Goal: Transaction & Acquisition: Purchase product/service

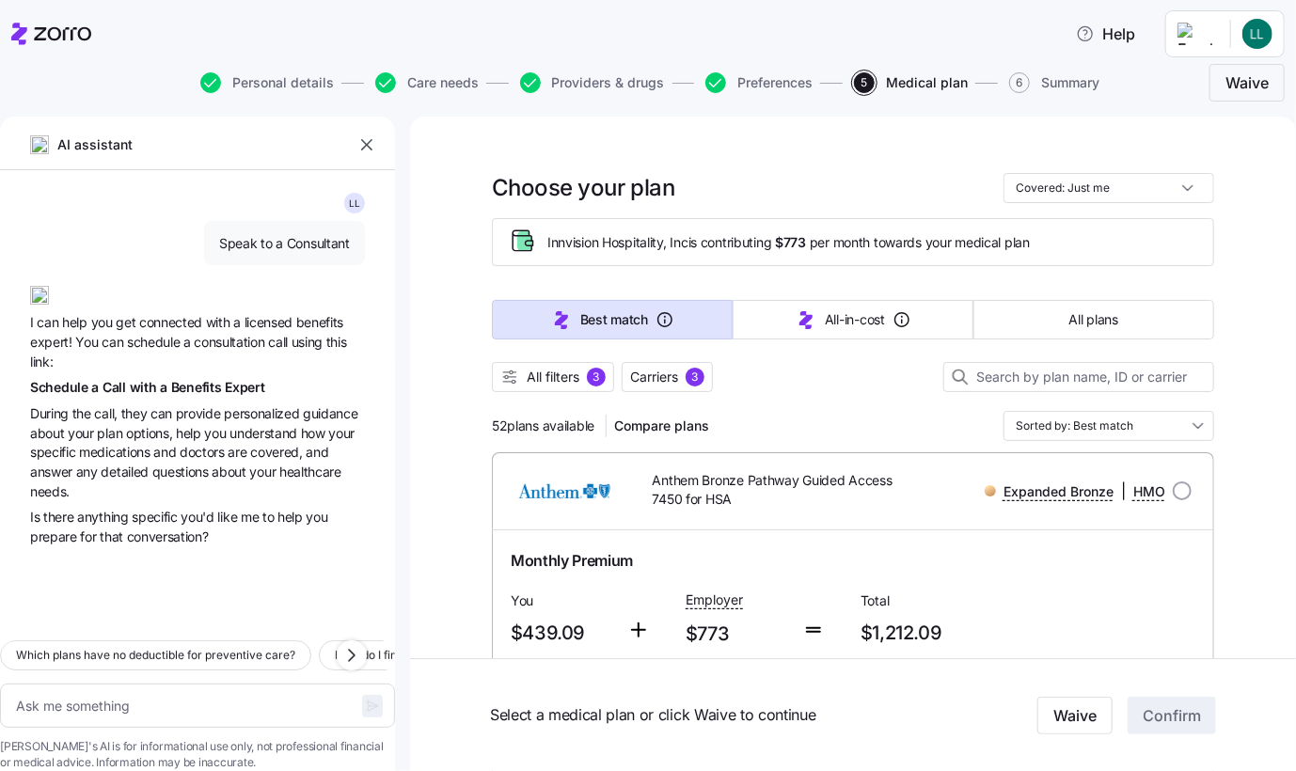
scroll to position [94, 0]
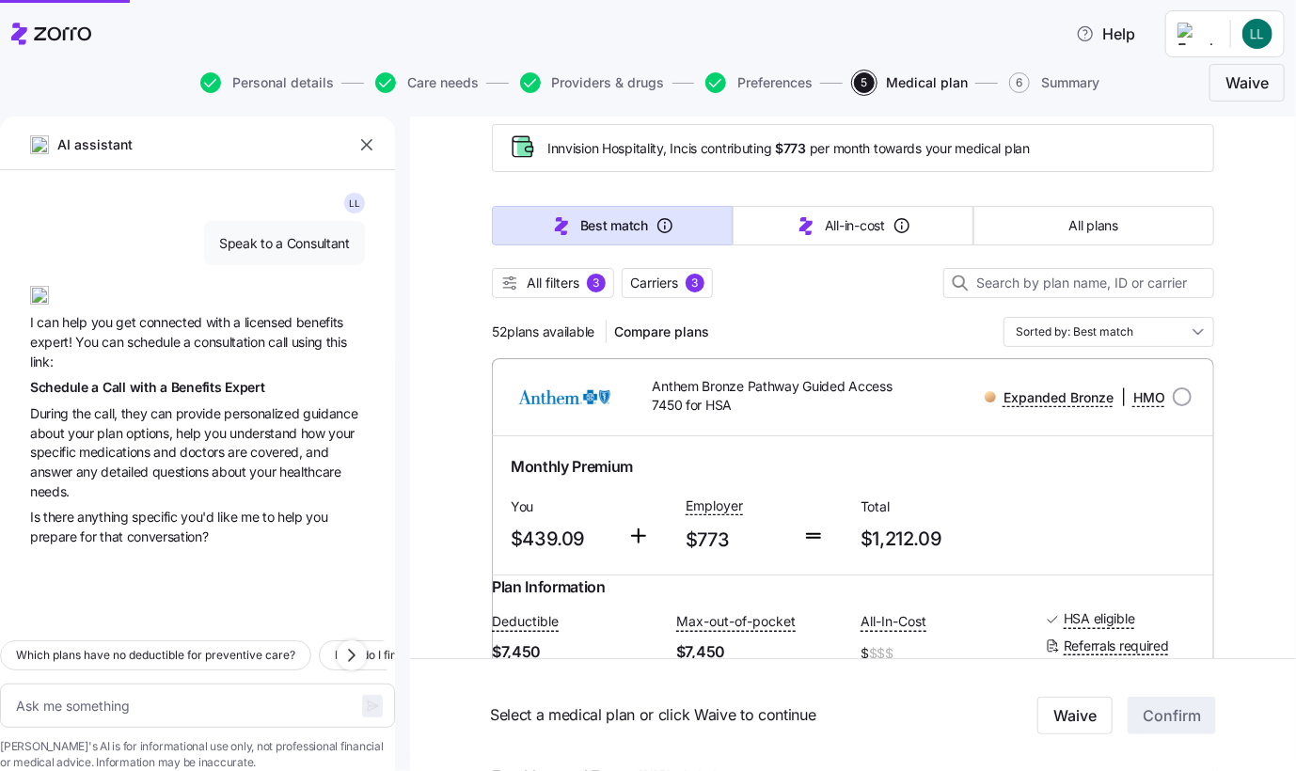
type textarea "x"
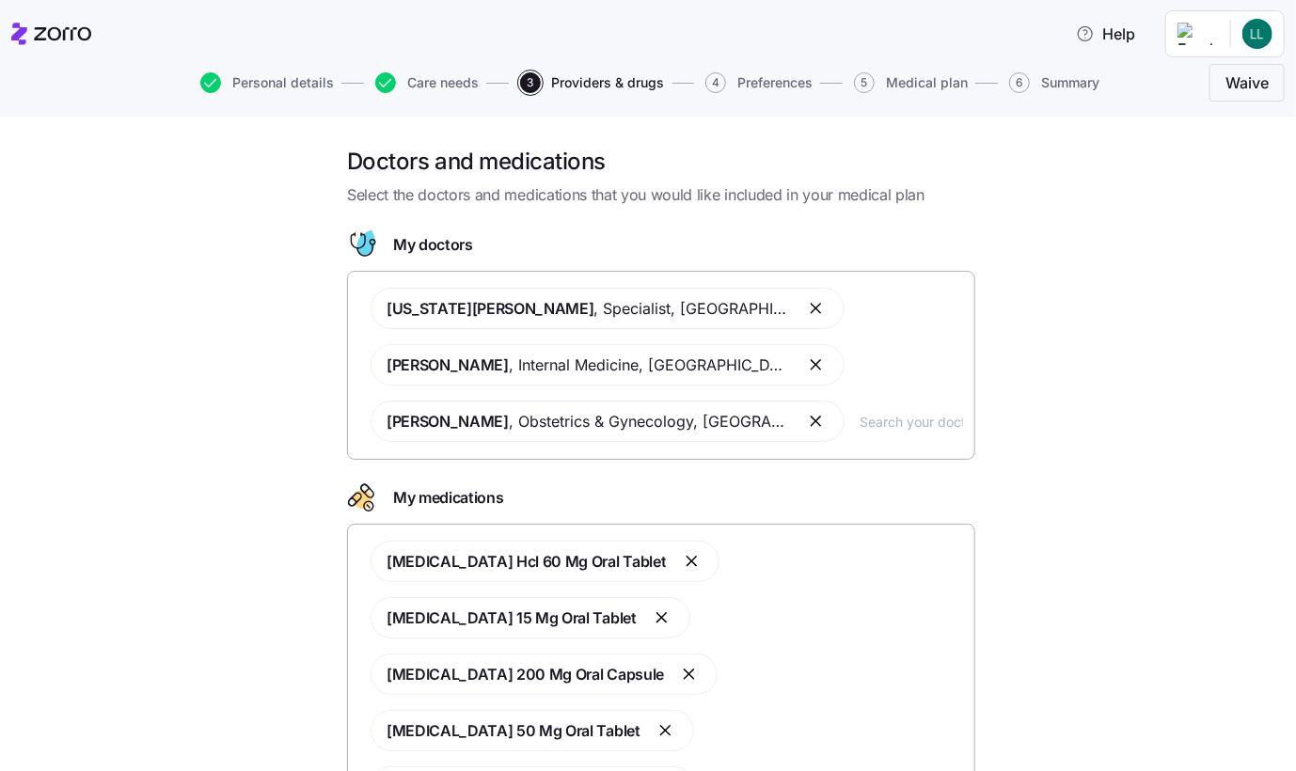
click at [874, 427] on input "text" at bounding box center [911, 421] width 103 height 21
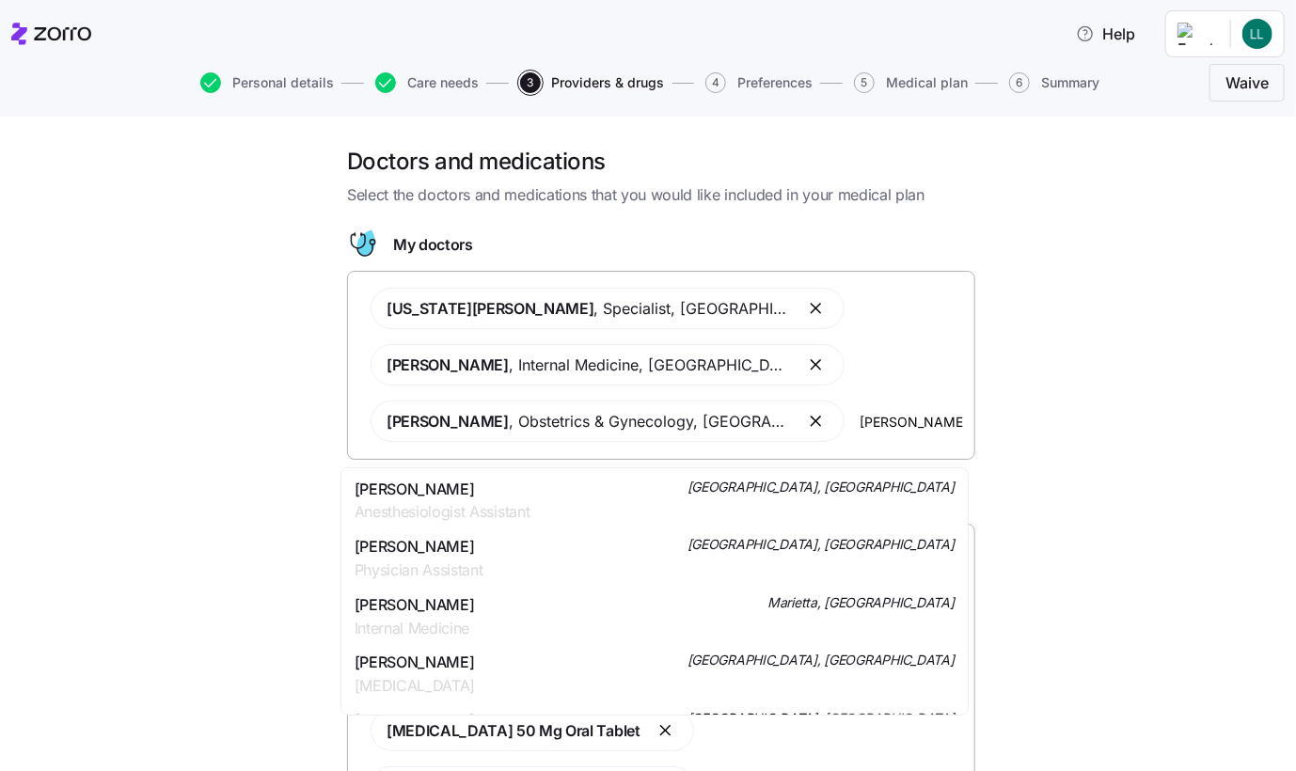
type input "[PERSON_NAME]"
click at [497, 492] on span "[PERSON_NAME] [PERSON_NAME]" at bounding box center [477, 490] width 244 height 24
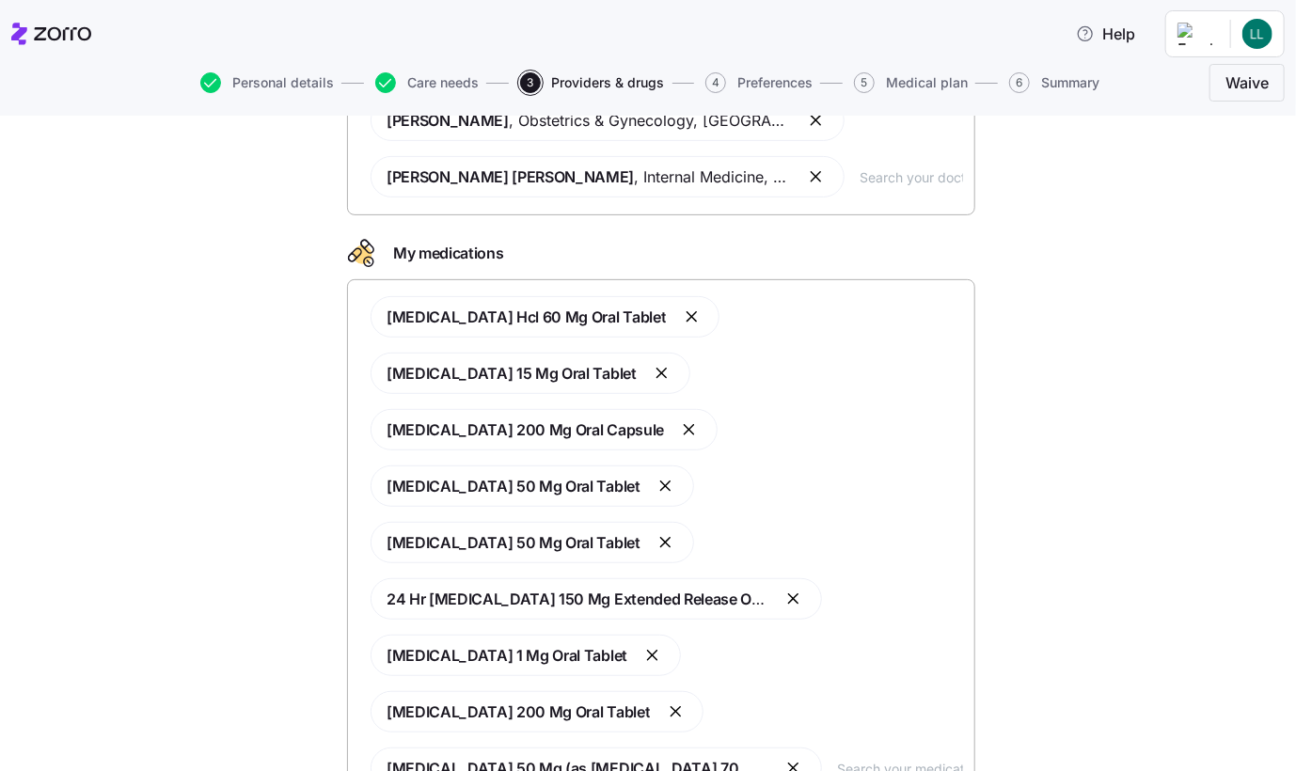
scroll to position [304, 0]
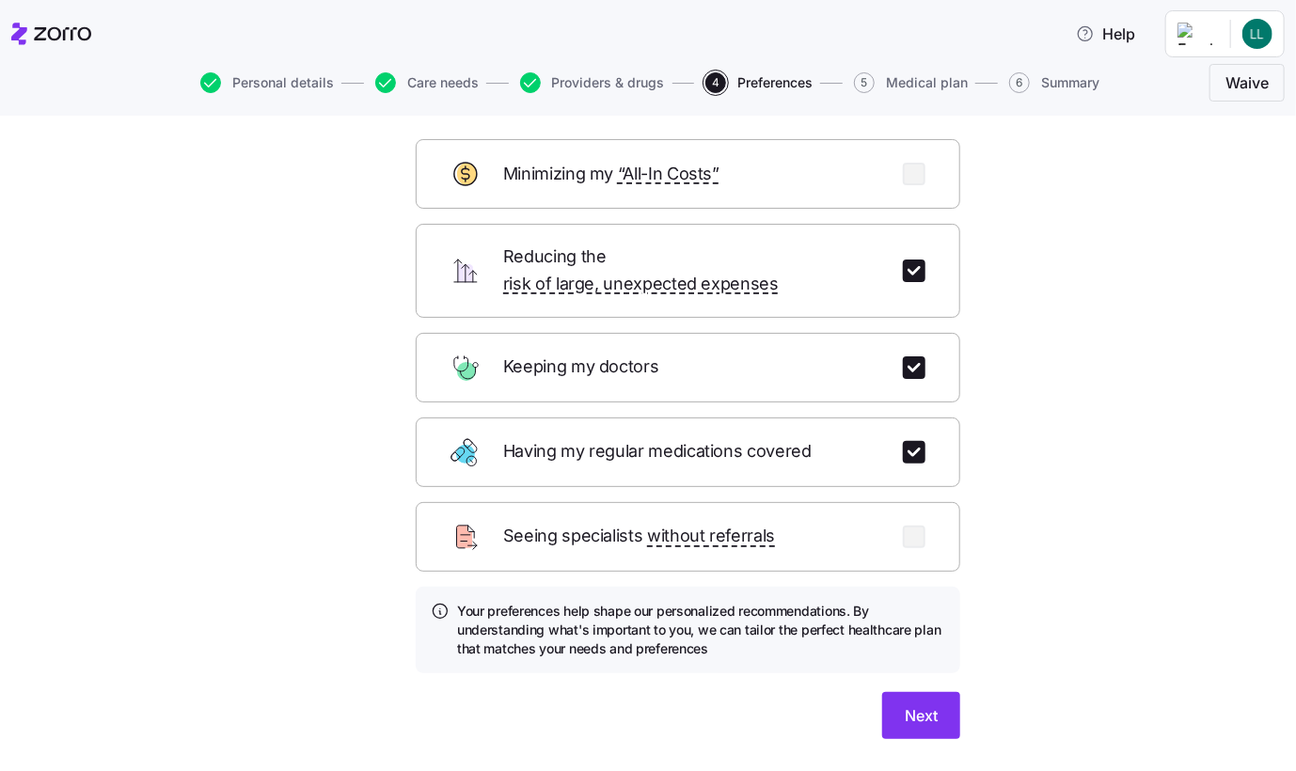
scroll to position [98, 0]
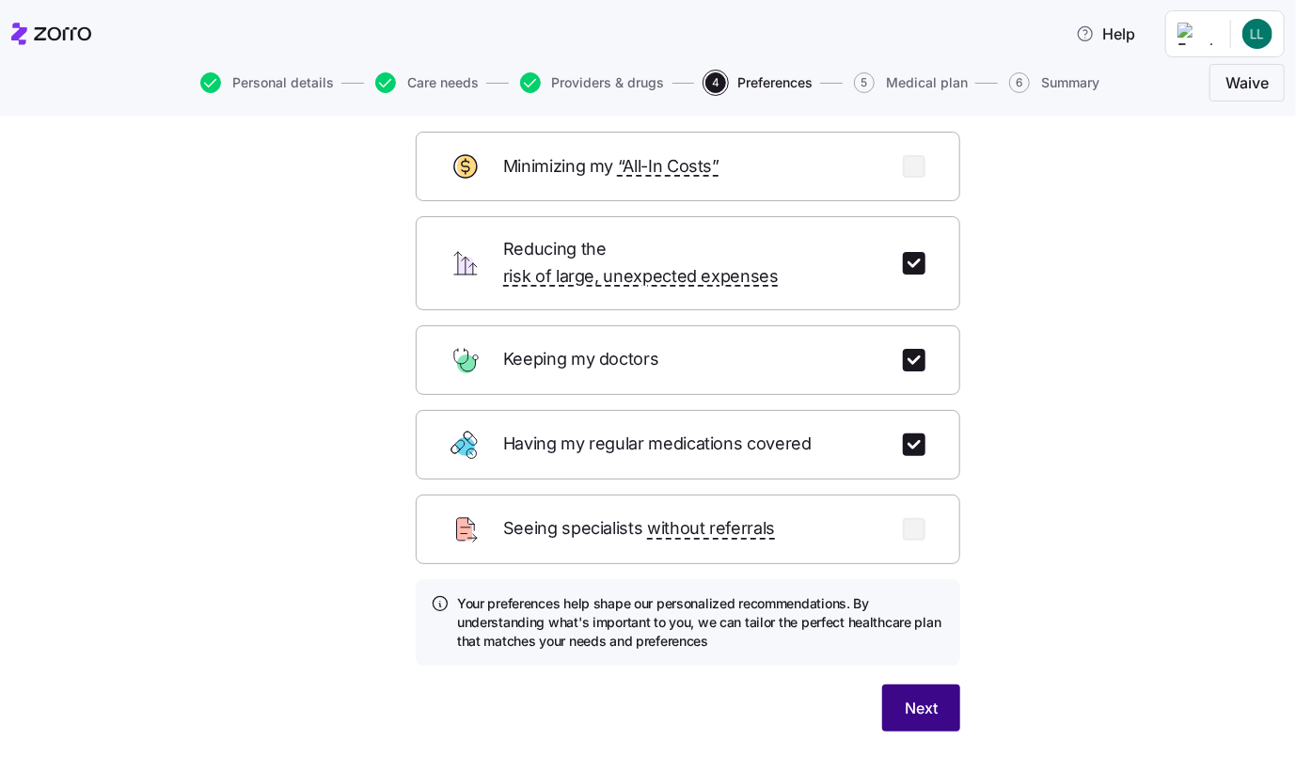
click at [909, 697] on span "Next" at bounding box center [921, 708] width 33 height 23
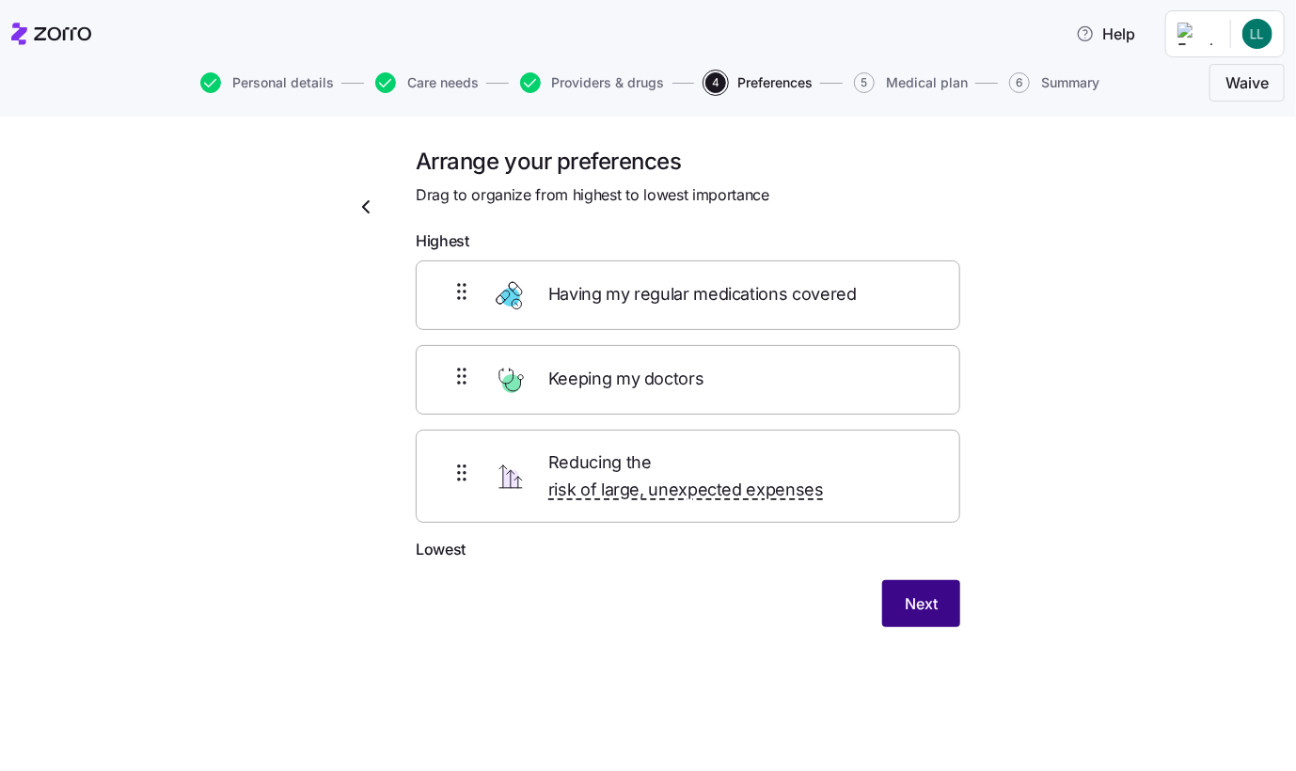
click at [917, 593] on span "Next" at bounding box center [921, 604] width 33 height 23
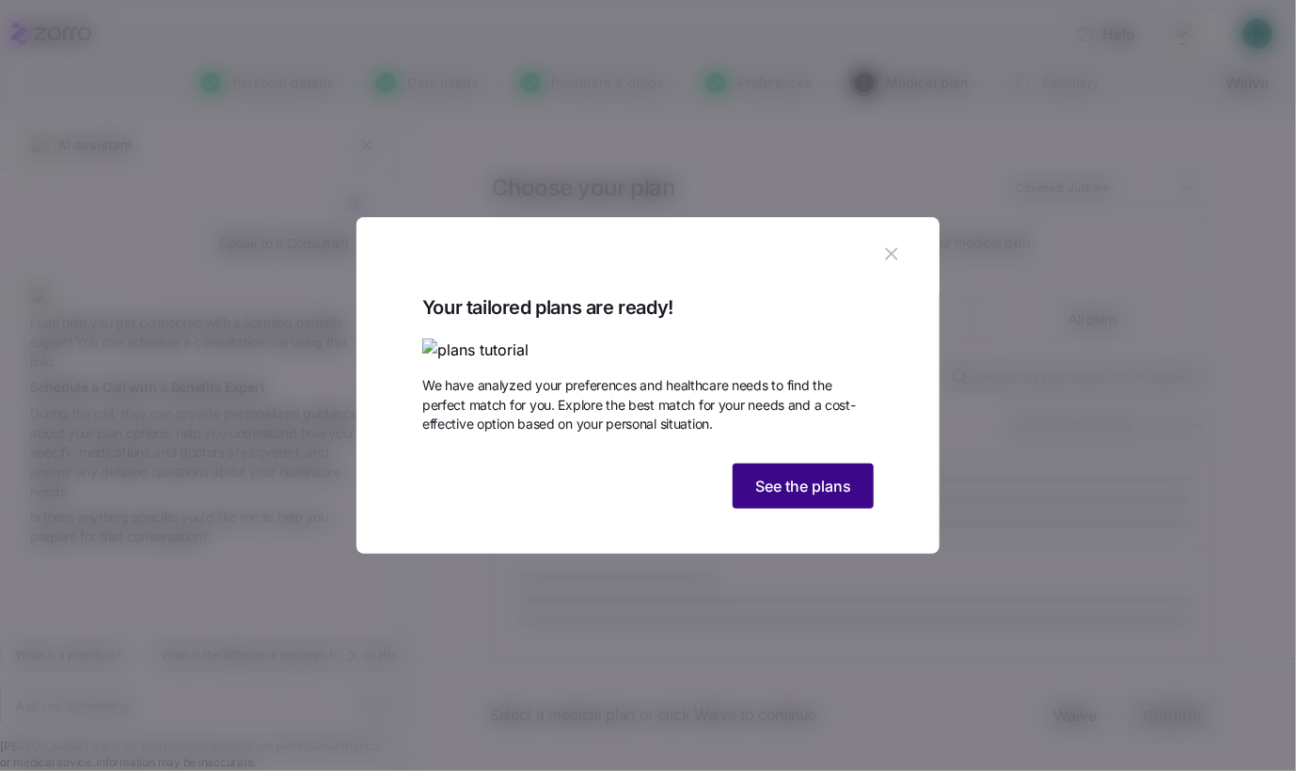
click at [803, 498] on span "See the plans" at bounding box center [803, 486] width 96 height 23
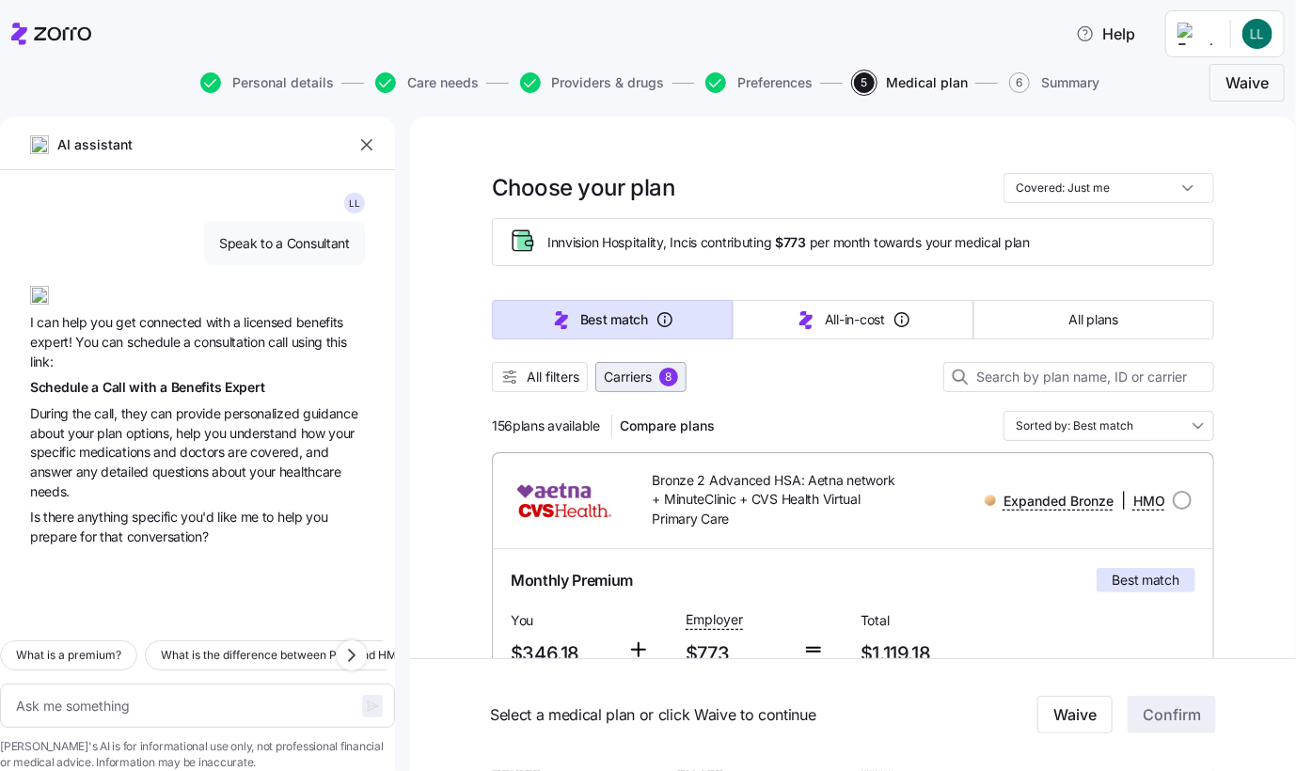
click at [609, 371] on span "Carriers" at bounding box center [628, 377] width 48 height 19
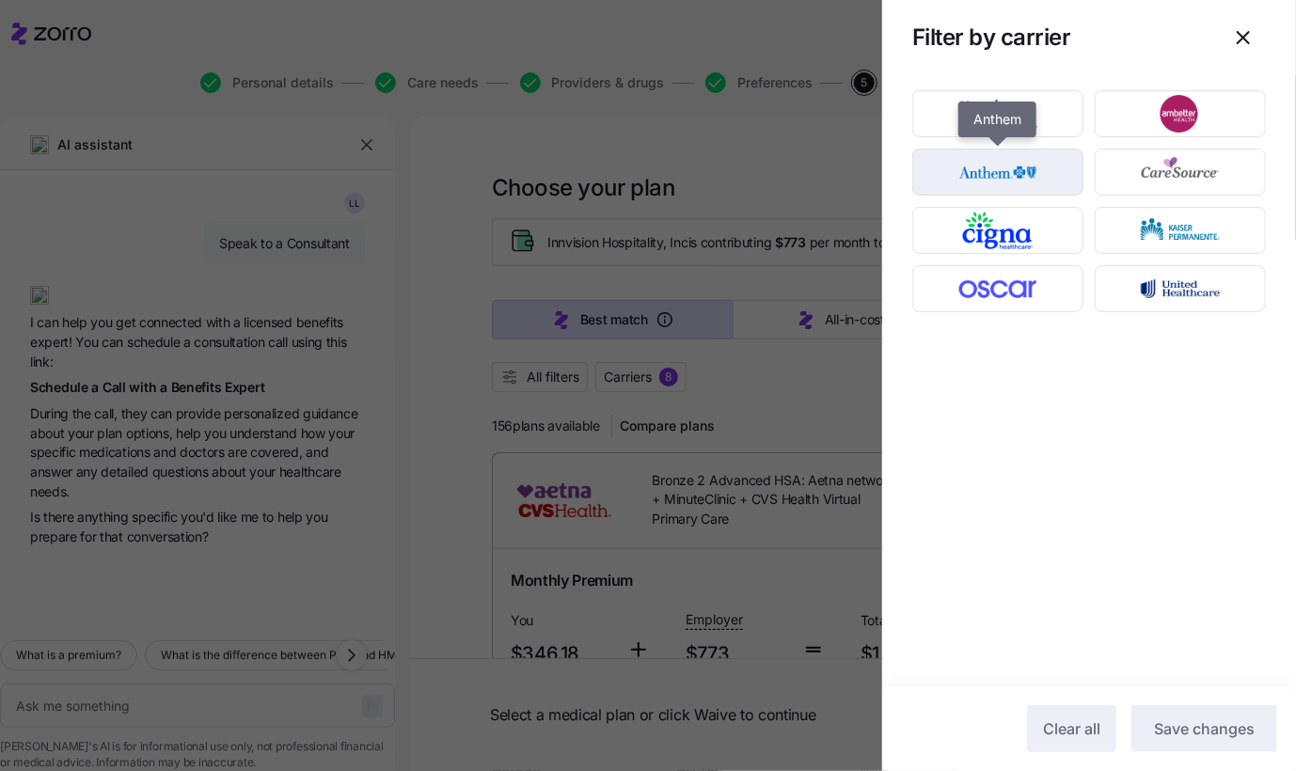
click at [1035, 168] on img "button" at bounding box center [998, 172] width 138 height 38
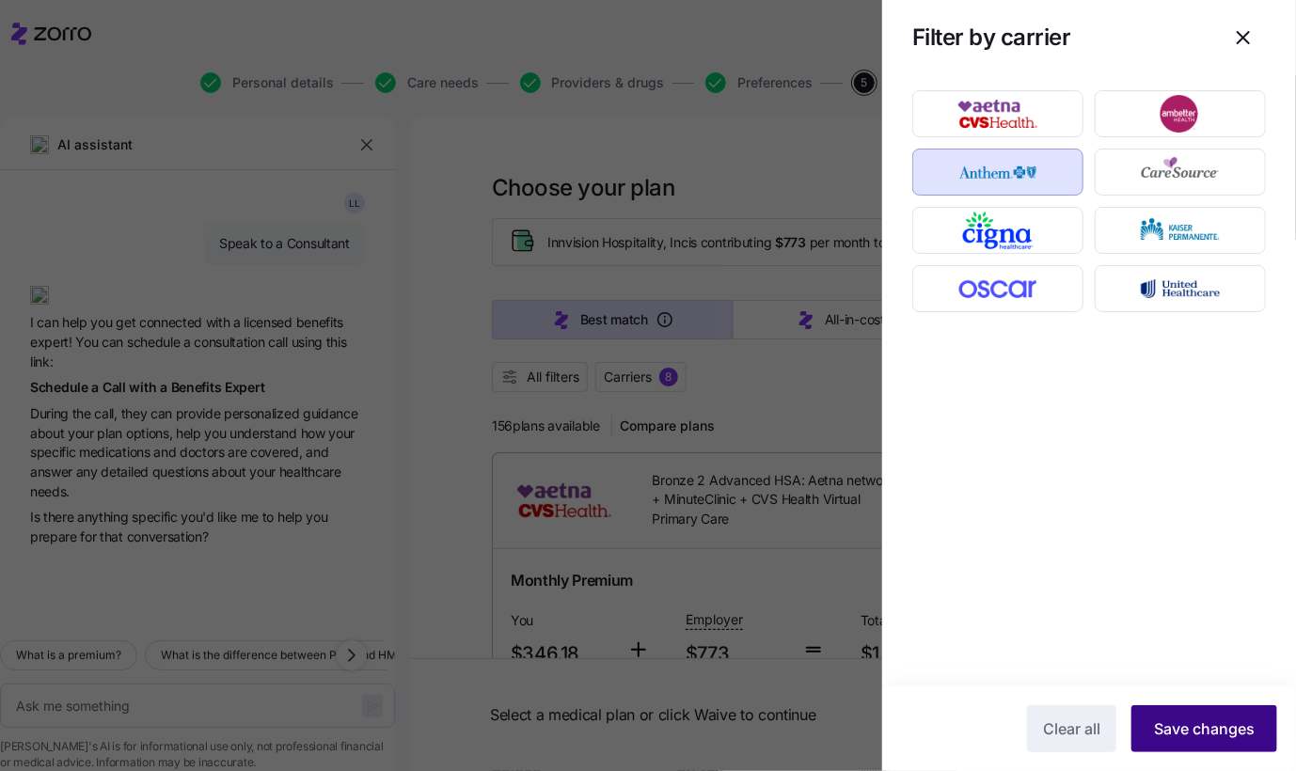
click at [1226, 725] on span "Save changes" at bounding box center [1204, 729] width 101 height 23
type textarea "x"
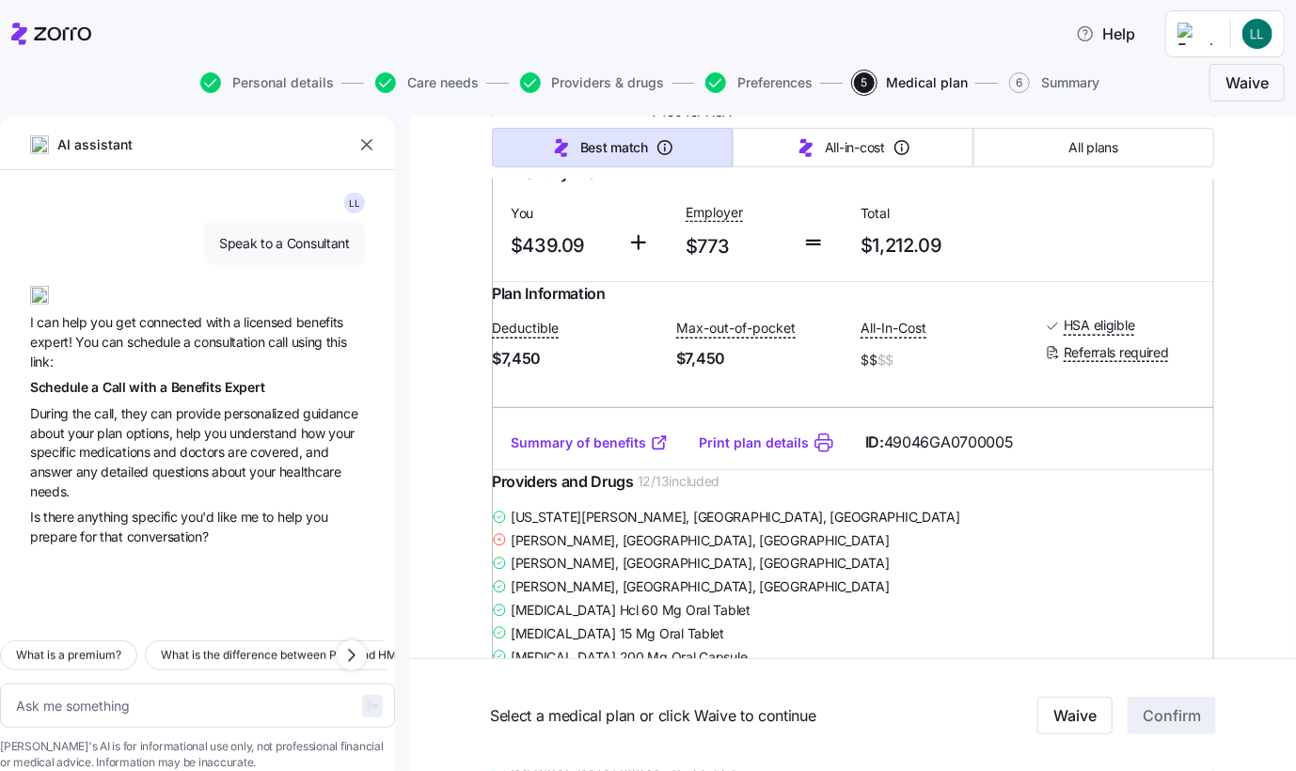
scroll to position [350, 0]
